Goal: Information Seeking & Learning: Understand process/instructions

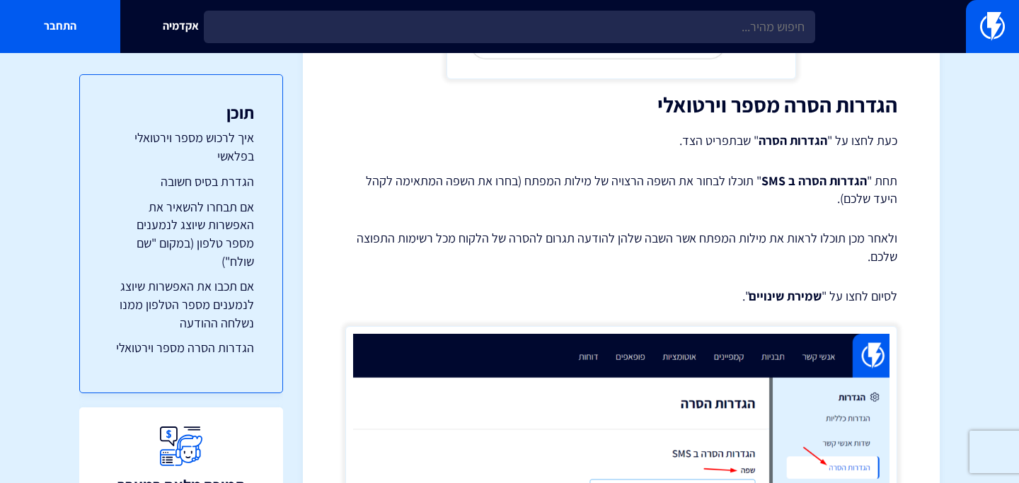
type input "t"
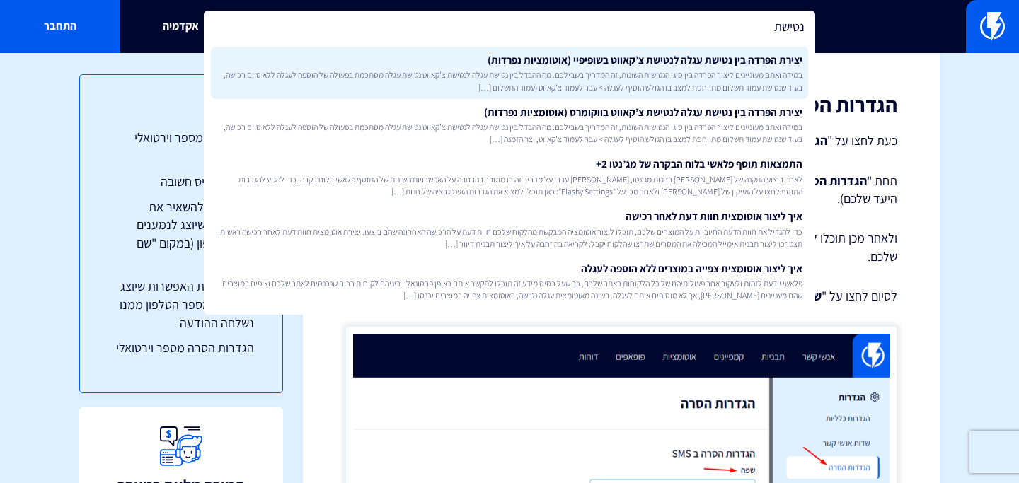
type input "נטישת"
click at [515, 62] on link "יצירת הפרדה בין נטישת עגלה לנטישת צ’קאווט בשופיפיי (אוטומציות נפרדות) במידה ואת…" at bounding box center [509, 73] width 597 height 52
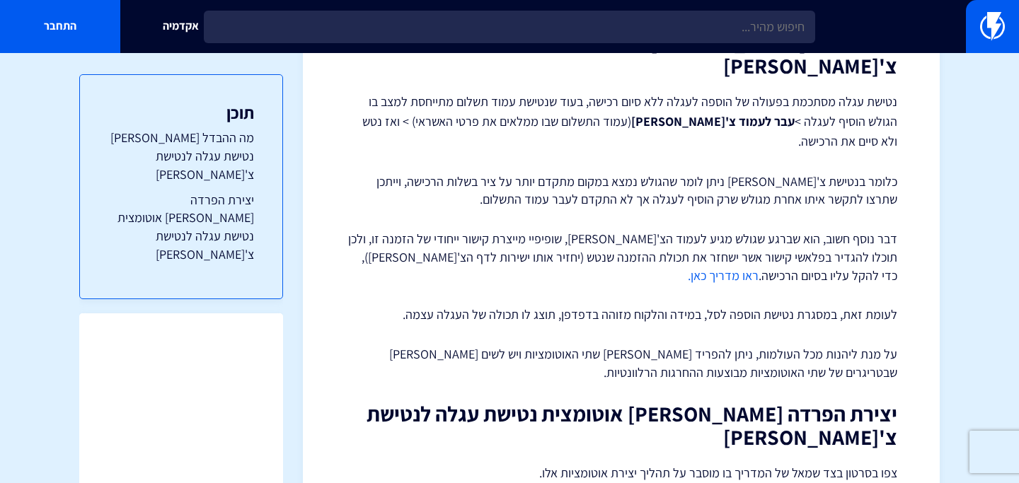
click at [866, 230] on p "דבר נוסף חשוב, הוא שברגע שגולש מגיע לעמוד הצ'[PERSON_NAME], שופיפיי מייצרת קישו…" at bounding box center [621, 257] width 552 height 54
click at [759, 268] on link "ראו מדריך כאן." at bounding box center [723, 276] width 71 height 16
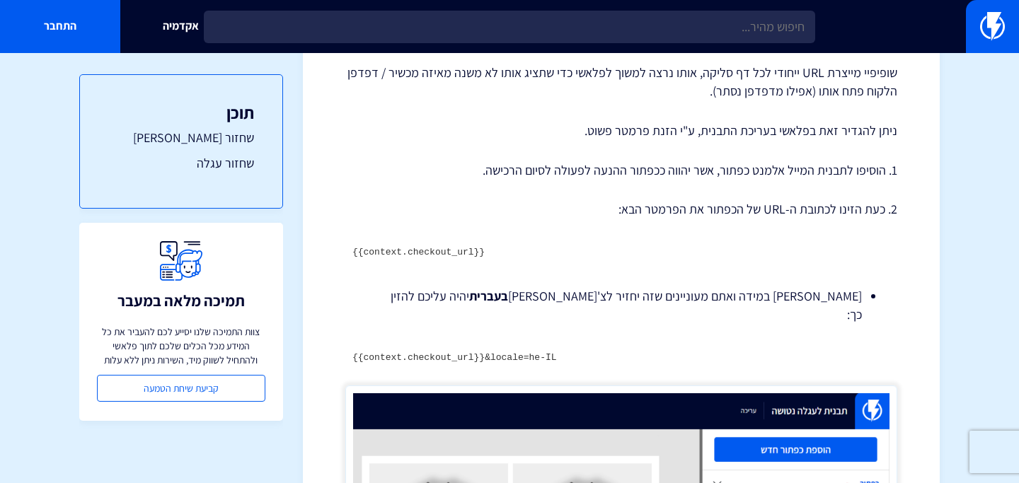
click at [437, 252] on code "{{context.checkout_url}}" at bounding box center [418, 252] width 132 height 11
